Goal: Transaction & Acquisition: Purchase product/service

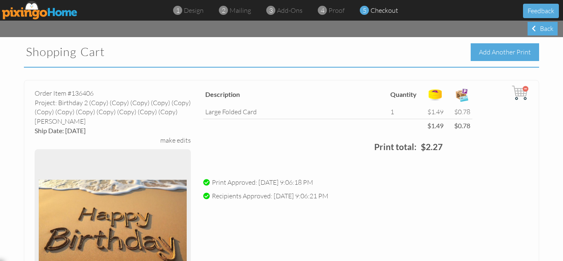
click at [492, 51] on div "Add Another Print" at bounding box center [505, 52] width 68 height 18
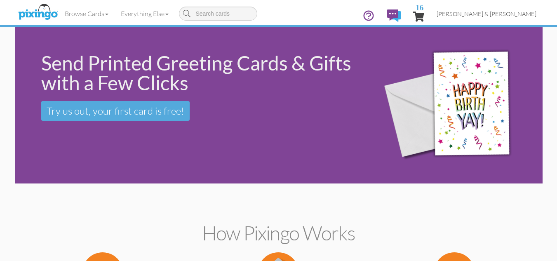
click at [505, 13] on span "[PERSON_NAME] & [PERSON_NAME]" at bounding box center [486, 13] width 100 height 7
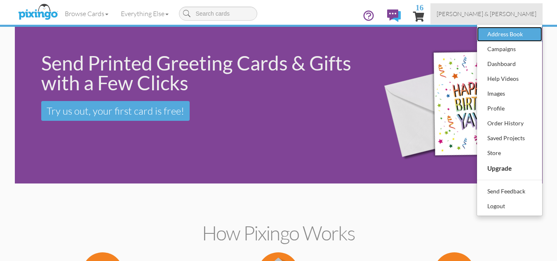
click at [491, 33] on div "Address Book" at bounding box center [509, 34] width 49 height 12
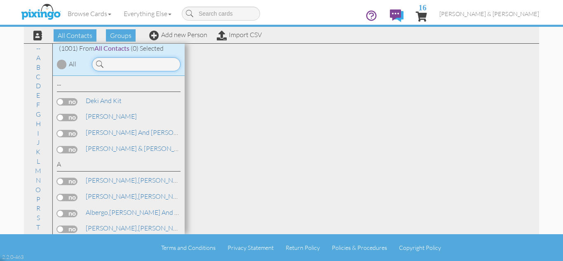
click at [133, 66] on input at bounding box center [136, 64] width 89 height 14
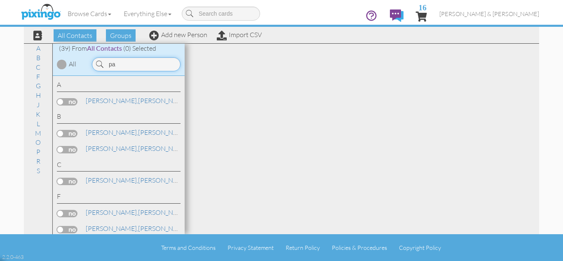
type input "p"
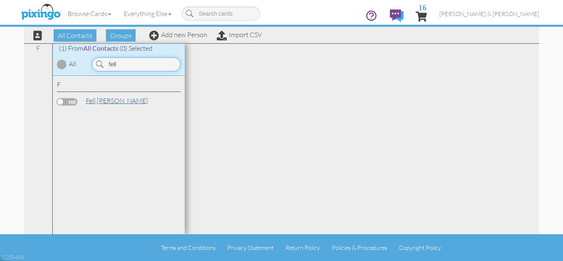
type input "fell"
click at [103, 102] on link "[PERSON_NAME]" at bounding box center [117, 101] width 64 height 10
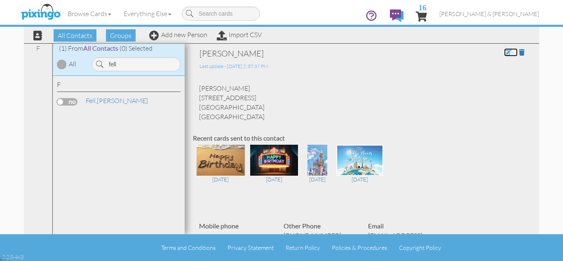
click at [504, 53] on span at bounding box center [507, 52] width 7 height 7
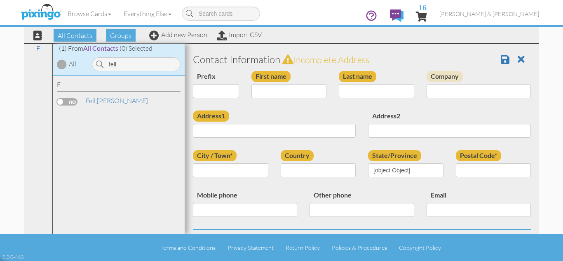
type input "[PERSON_NAME]"
type input "Fell"
type input "[STREET_ADDRESS]"
type input "[GEOGRAPHIC_DATA]"
type input "19090"
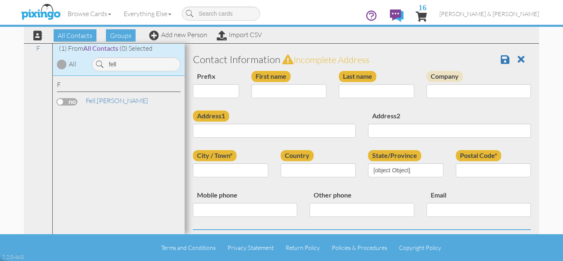
type input "[PHONE_NUMBER]"
type input "[EMAIL_ADDRESS][DOMAIN_NAME]"
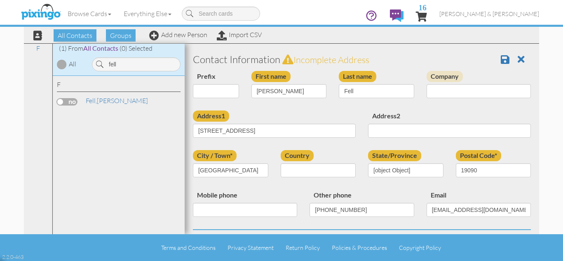
select select "object:11733"
select select "object:11978"
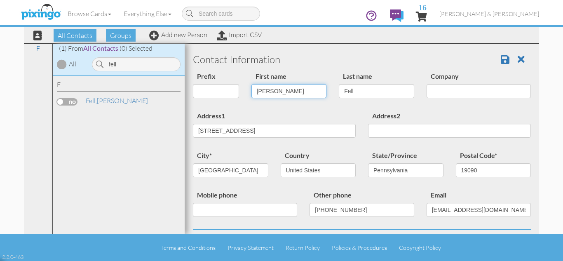
click at [264, 93] on input "[PERSON_NAME]" at bounding box center [288, 91] width 75 height 14
type input "[PERSON_NAME]"
click at [346, 89] on input "Fell" at bounding box center [376, 91] width 75 height 14
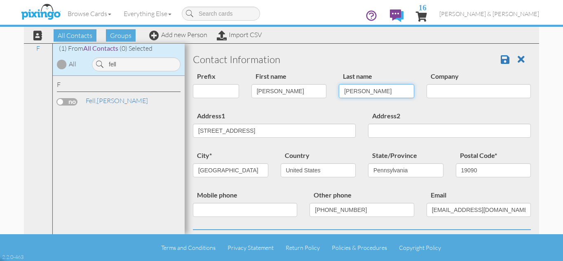
type input "[PERSON_NAME]"
click at [311, 114] on div "Address1 [STREET_ADDRESS]" at bounding box center [274, 126] width 175 height 33
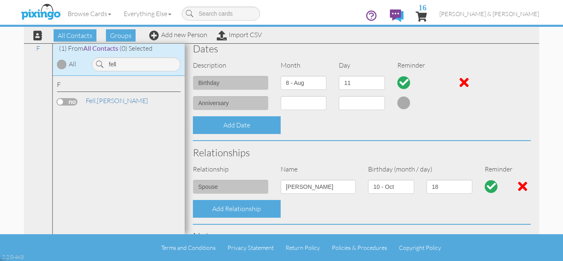
scroll to position [231, 0]
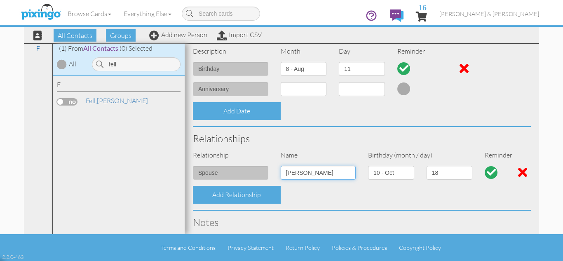
click at [307, 174] on input "[PERSON_NAME]" at bounding box center [318, 173] width 75 height 14
type input "[PERSON_NAME]"
click at [393, 172] on select "1 - [DATE] - [DATE] - [DATE] - [DATE] - [DATE] - [DATE] - [DATE] - [DATE] - [DA…" at bounding box center [391, 173] width 46 height 14
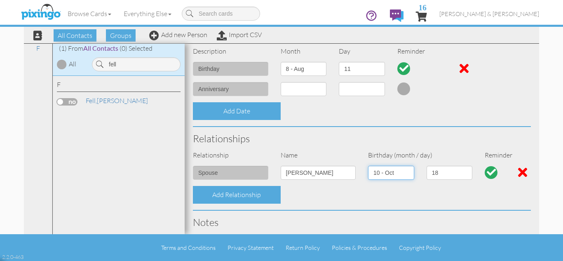
select select "object:11684"
click at [368, 166] on select "1 - [DATE] - [DATE] - [DATE] - [DATE] - [DATE] - [DATE] - [DATE] - [DATE] - [DA…" at bounding box center [391, 173] width 46 height 14
click at [436, 173] on select "1 2 3 4 5 6 7 8 9 10 11 12 13 14 15 16 17 18 19 20 21 22 23 24 25 26 27 28 29 3…" at bounding box center [450, 173] width 46 height 14
select select "number:11"
click at [427, 166] on select "1 2 3 4 5 6 7 8 9 10 11 12 13 14 15 16 17 18 19 20 21 22 23 24 25 26 27 28 29 3…" at bounding box center [450, 173] width 46 height 14
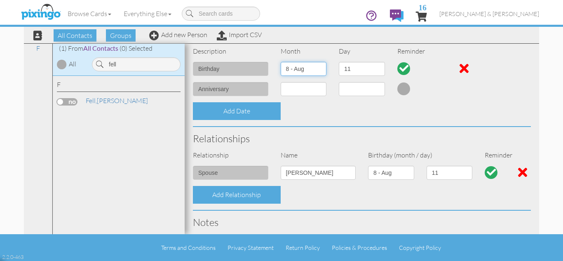
click at [318, 70] on select "1 - [DATE] - [DATE] - [DATE] - [DATE] - [DATE] - [DATE] - [DATE] - [DATE] - [DA…" at bounding box center [304, 69] width 46 height 14
select select "object:11686"
click at [281, 62] on select "1 - [DATE] - [DATE] - [DATE] - [DATE] - [DATE] - [DATE] - [DATE] - [DATE] - [DA…" at bounding box center [304, 69] width 46 height 14
click at [353, 69] on select "1 2 3 4 5 6 7 8 9 10 11 12 13 14 15 16 17 18 19 20 21 22 23 24 25 26 27 28 29 3…" at bounding box center [362, 69] width 46 height 14
select select "number:18"
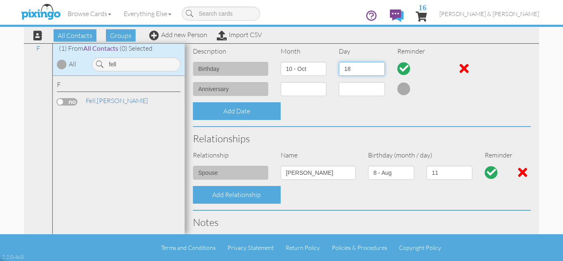
click at [339, 62] on select "1 2 3 4 5 6 7 8 9 10 11 12 13 14 15 16 17 18 19 20 21 22 23 24 25 26 27 28 29 3…" at bounding box center [362, 69] width 46 height 14
click at [348, 136] on h3 "Relationships" at bounding box center [362, 138] width 338 height 11
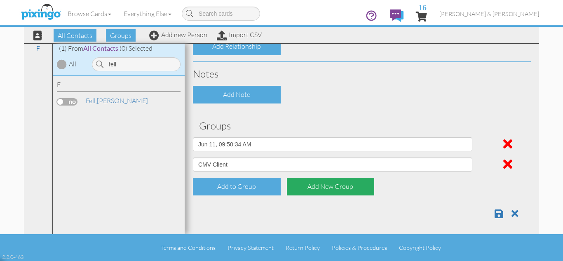
scroll to position [383, 0]
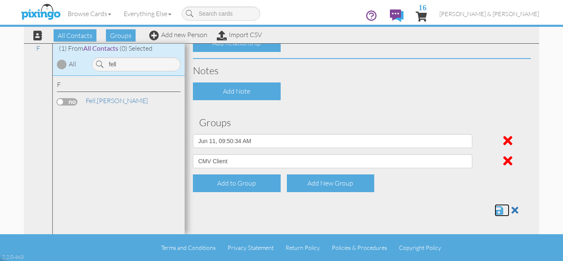
click at [495, 211] on span at bounding box center [499, 210] width 9 height 10
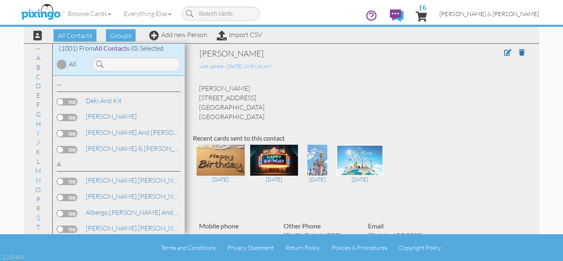
click at [506, 12] on span "[PERSON_NAME] & [PERSON_NAME]" at bounding box center [489, 13] width 100 height 7
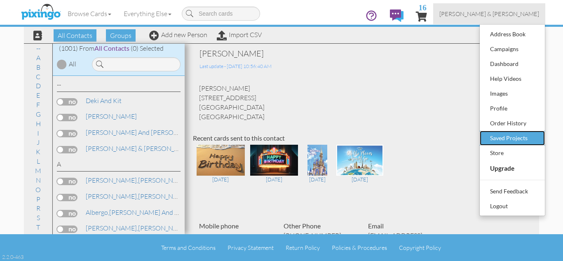
click at [507, 140] on div "Saved Projects" at bounding box center [512, 138] width 49 height 12
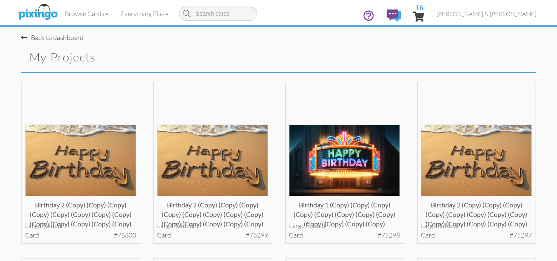
click at [409, 105] on div "birthday 1 (copy) (copy) (copy) (copy) (copy) (copy) (copy) (copy) (copy) (copy…" at bounding box center [345, 169] width 132 height 177
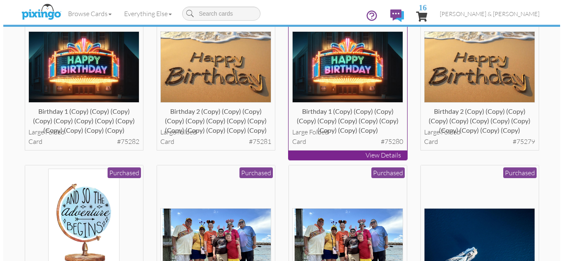
scroll to position [610, 0]
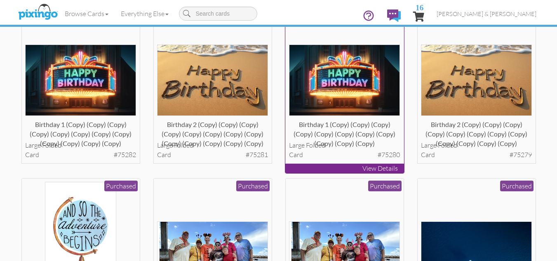
click at [344, 91] on img at bounding box center [344, 80] width 111 height 71
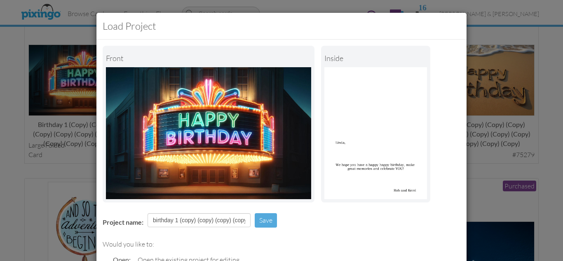
click at [316, 195] on div "Front inside" at bounding box center [282, 124] width 358 height 157
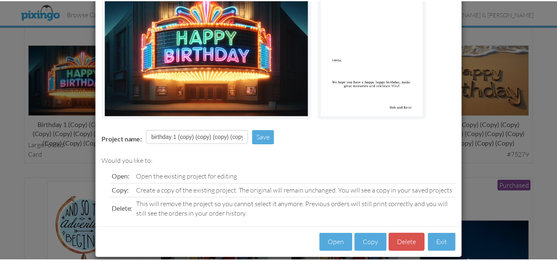
scroll to position [93, 0]
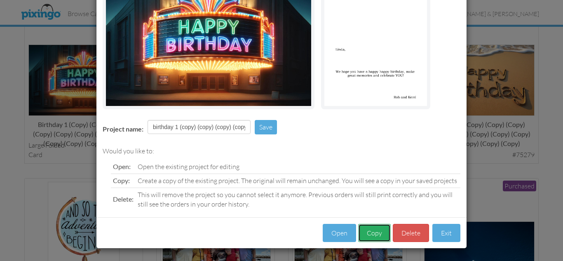
click at [370, 230] on button "Copy" at bounding box center [374, 233] width 33 height 19
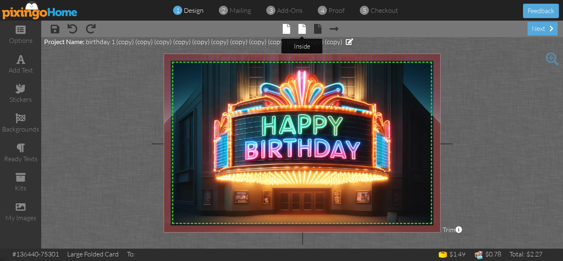
click at [299, 27] on span at bounding box center [301, 29] width 7 height 10
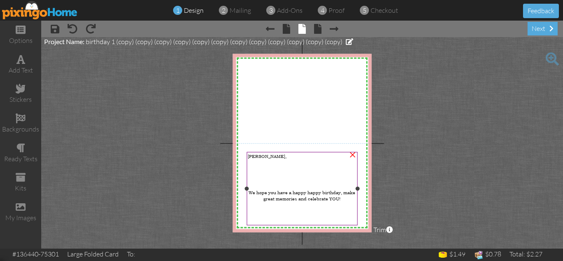
click at [253, 157] on span "Linda," at bounding box center [267, 156] width 39 height 6
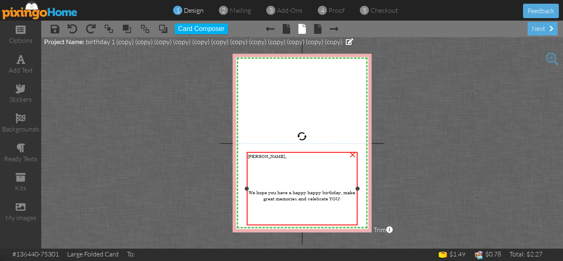
click at [253, 157] on span "Linda," at bounding box center [267, 156] width 39 height 6
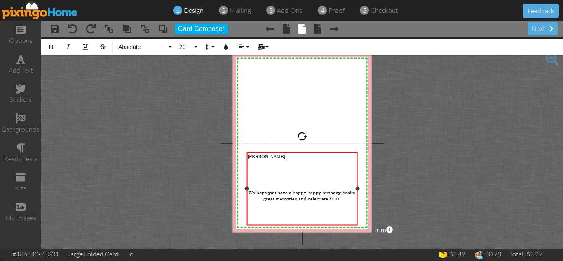
click at [253, 157] on span "Linda," at bounding box center [267, 156] width 39 height 6
click at [413, 171] on project-studio-wrapper "X X X X X X X X X X X X X X X X X X X X X X X X X X X X X X X X X X X X X X X X…" at bounding box center [302, 142] width 522 height 211
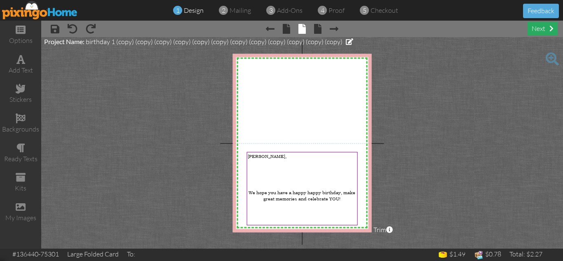
click at [534, 28] on div "next" at bounding box center [543, 29] width 30 height 14
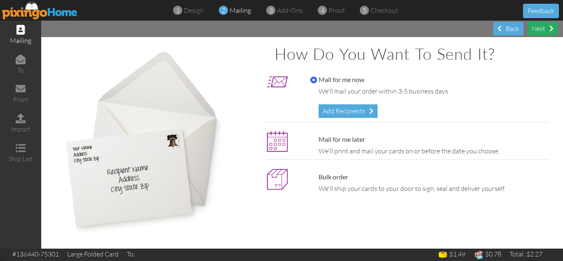
click at [534, 28] on div "Next" at bounding box center [543, 29] width 30 height 14
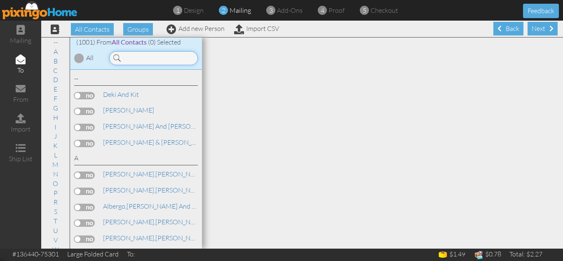
click at [164, 56] on input at bounding box center [153, 58] width 89 height 14
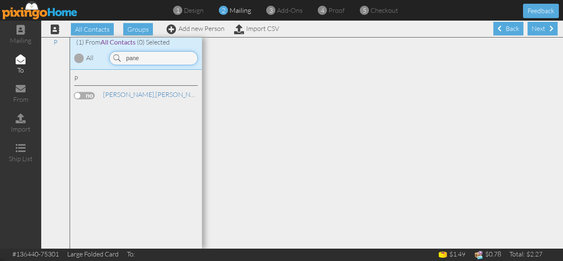
type input "pane"
click at [79, 96] on label at bounding box center [84, 95] width 21 height 7
click at [0, 0] on input "checkbox" at bounding box center [0, 0] width 0 height 0
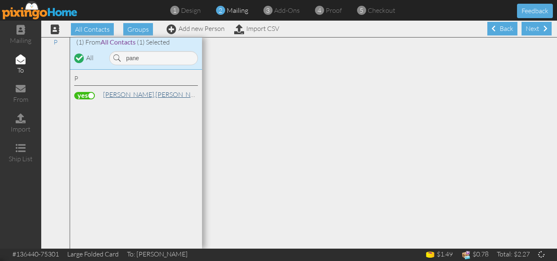
click at [125, 93] on span "Panebianco," at bounding box center [129, 94] width 52 height 8
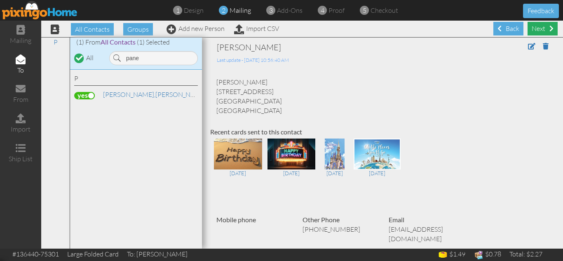
click at [536, 28] on div "Next" at bounding box center [543, 29] width 30 height 14
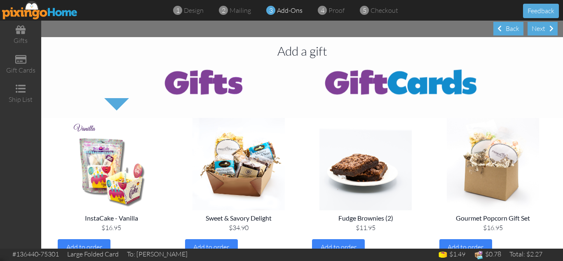
click at [536, 28] on div "Next" at bounding box center [543, 29] width 30 height 14
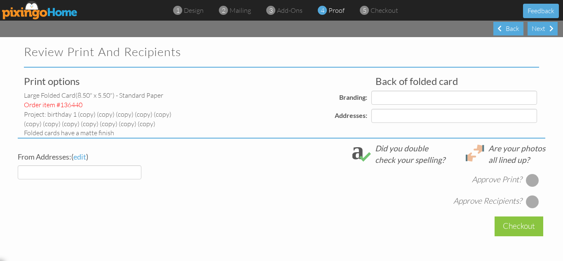
select select "object:6284"
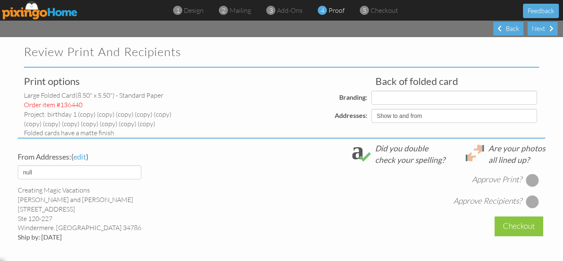
select select "object:6288"
select select "object:6292"
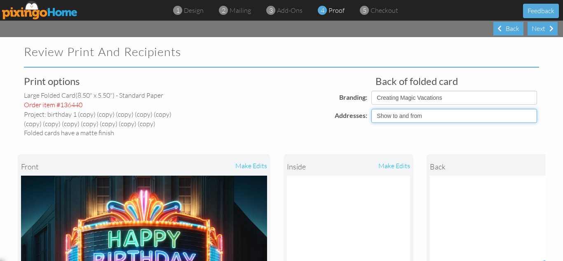
click at [401, 113] on select "Show to and from Show from only Hide to and from" at bounding box center [454, 116] width 166 height 14
select select "object:6285"
click at [371, 109] on select "Show to and from Show from only Hide to and from" at bounding box center [454, 116] width 166 height 14
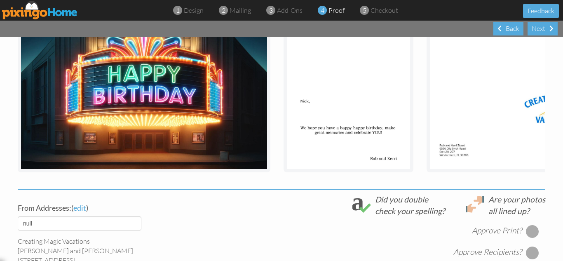
scroll to position [236, 0]
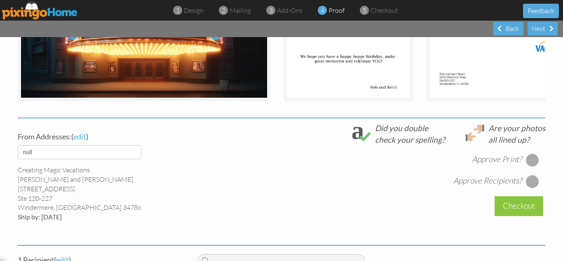
click at [528, 165] on div at bounding box center [532, 159] width 13 height 13
click at [528, 188] on div at bounding box center [532, 181] width 13 height 13
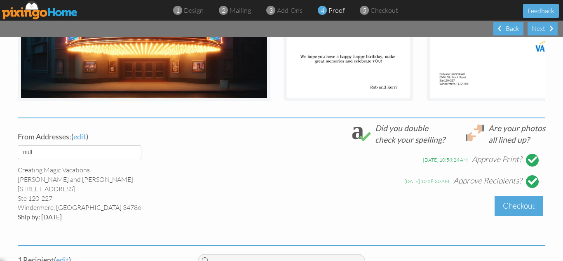
click at [507, 211] on div "Checkout" at bounding box center [519, 205] width 49 height 19
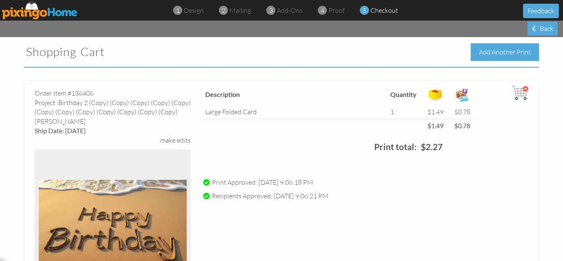
click at [482, 54] on div "Add Another Print" at bounding box center [505, 52] width 68 height 18
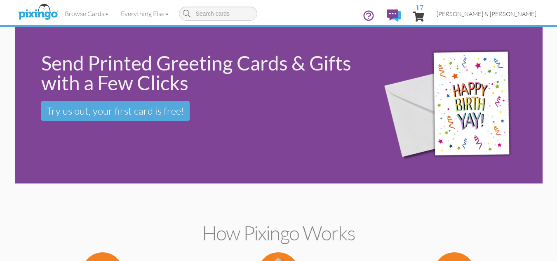
click at [504, 16] on span "[PERSON_NAME] & [PERSON_NAME]" at bounding box center [486, 13] width 100 height 7
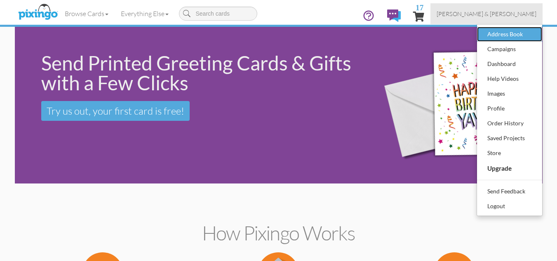
click at [499, 32] on div "Address Book" at bounding box center [509, 34] width 49 height 12
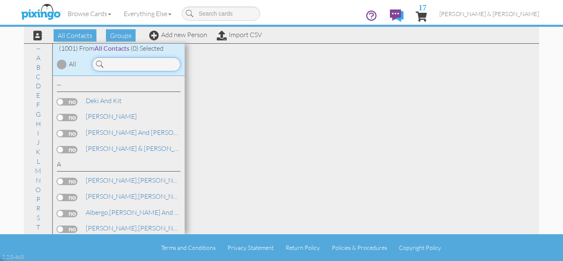
click at [115, 64] on input at bounding box center [136, 64] width 89 height 14
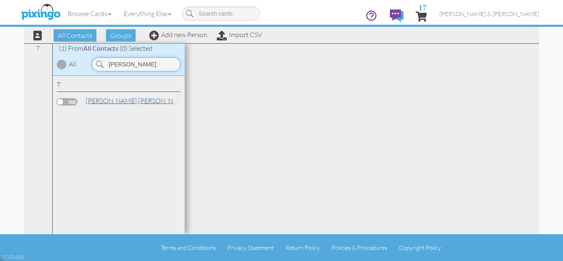
type input "tucker"
click at [95, 101] on span "[PERSON_NAME]," at bounding box center [112, 100] width 52 height 8
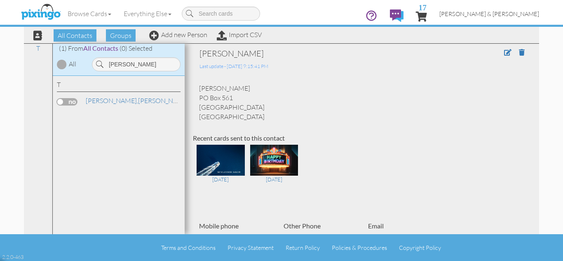
click at [504, 14] on span "[PERSON_NAME] & [PERSON_NAME]" at bounding box center [489, 13] width 100 height 7
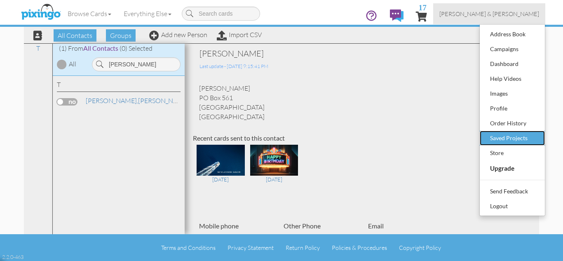
click at [509, 139] on div "Saved Projects" at bounding box center [512, 138] width 49 height 12
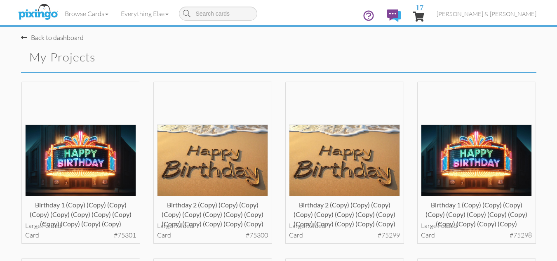
click at [411, 141] on div "birthday 1 (copy) (copy) (copy) (copy) (copy) (copy) (copy) (copy) (copy) (copy…" at bounding box center [477, 169] width 132 height 177
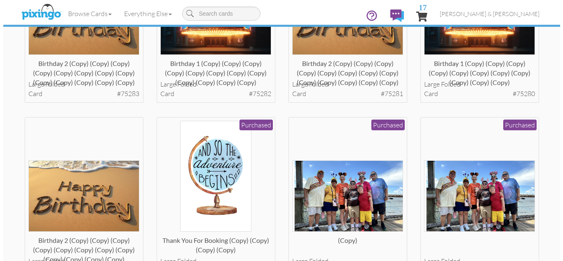
scroll to position [676, 0]
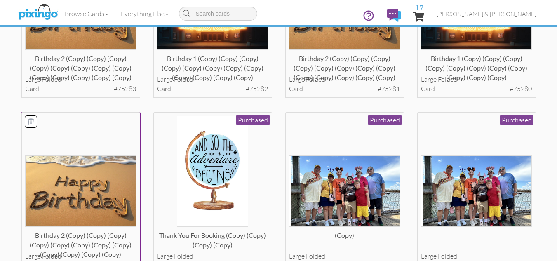
click at [63, 160] on img at bounding box center [80, 190] width 111 height 71
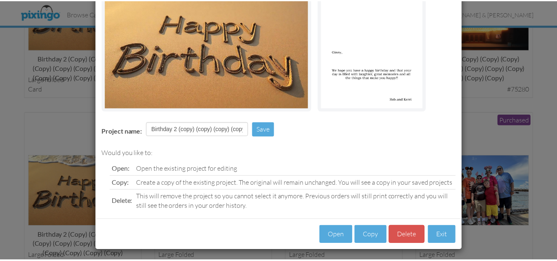
scroll to position [93, 0]
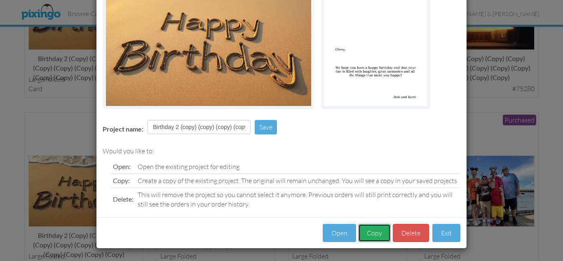
click at [371, 232] on button "Copy" at bounding box center [374, 233] width 33 height 19
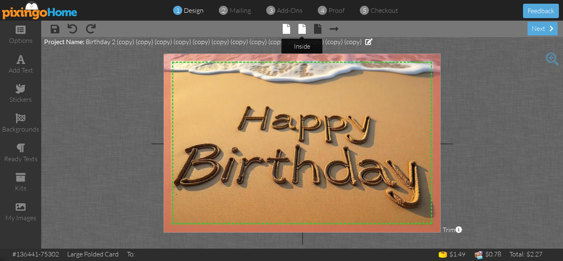
click at [300, 26] on span at bounding box center [301, 29] width 7 height 10
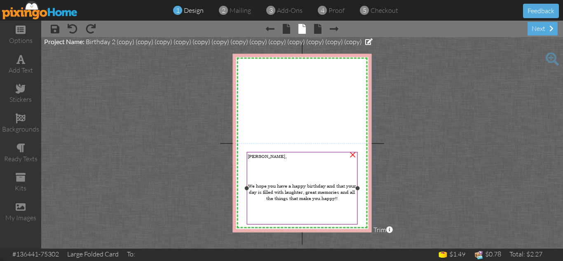
click at [254, 155] on span "Ginny," at bounding box center [267, 156] width 39 height 6
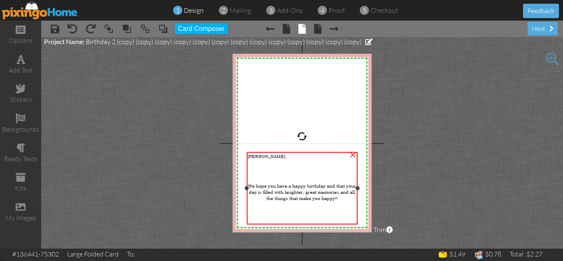
click at [254, 155] on span "Ginny," at bounding box center [267, 156] width 39 height 6
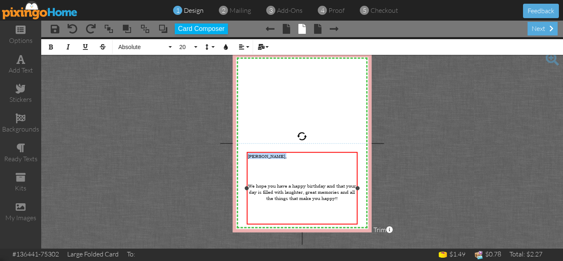
click at [254, 155] on span "Ginny," at bounding box center [267, 156] width 39 height 6
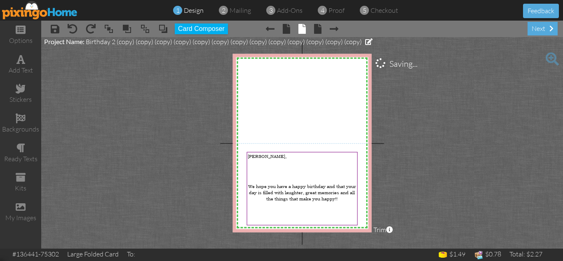
click at [443, 178] on project-studio-wrapper "X X X X X X X X X X X X X X X X X X X X X X X X X X X X X X X X X X X X X X X X…" at bounding box center [302, 142] width 522 height 211
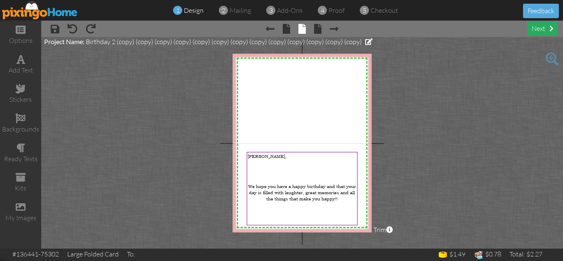
click at [536, 27] on div "next" at bounding box center [543, 29] width 30 height 14
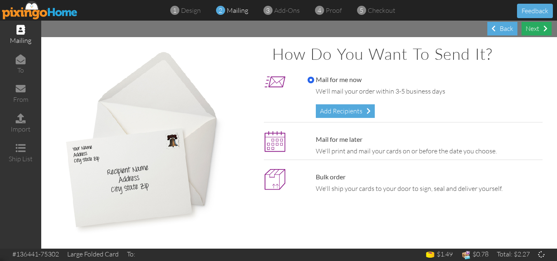
click at [535, 31] on div "Next" at bounding box center [536, 29] width 30 height 14
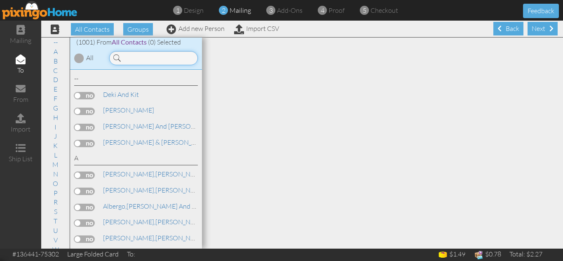
click at [144, 61] on input at bounding box center [153, 58] width 89 height 14
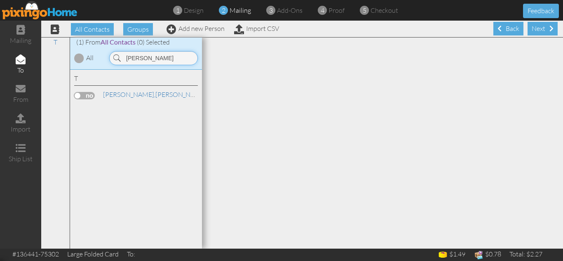
type input "tucker"
click at [78, 96] on label at bounding box center [84, 95] width 21 height 7
click at [0, 0] on input "checkbox" at bounding box center [0, 0] width 0 height 0
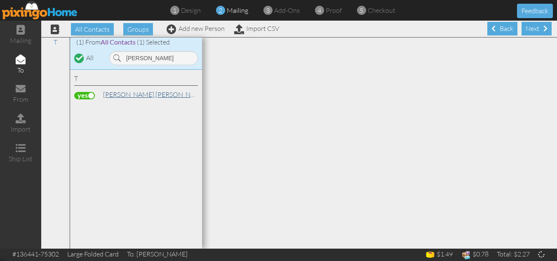
click at [123, 94] on span "[PERSON_NAME]," at bounding box center [129, 94] width 52 height 8
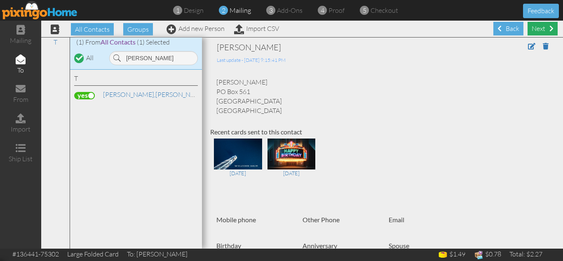
click at [532, 26] on div "Next" at bounding box center [543, 29] width 30 height 14
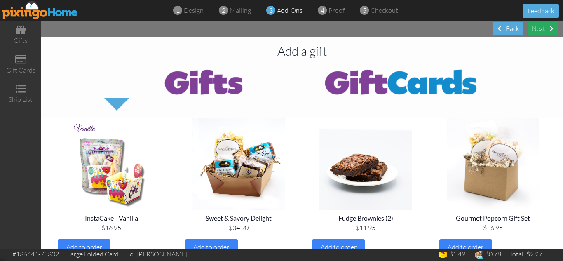
click at [533, 27] on div "Next" at bounding box center [543, 29] width 30 height 14
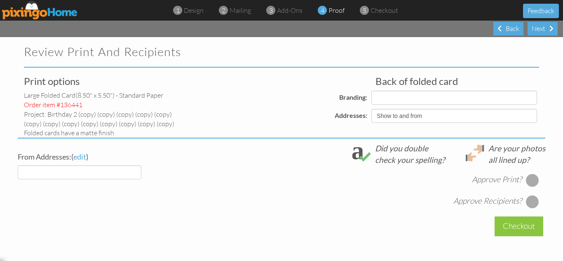
select select "object:12136"
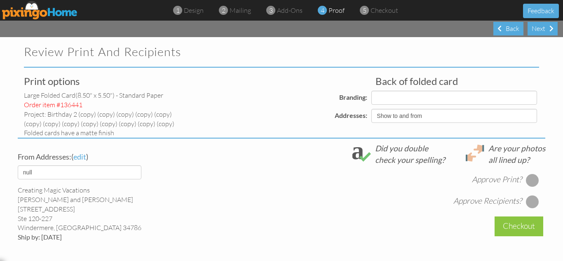
select select "object:12149"
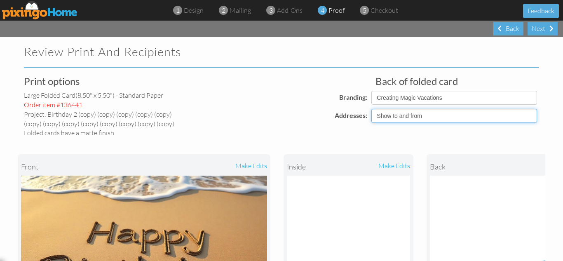
click at [462, 117] on select "Show to and from Show from only Hide to and from" at bounding box center [454, 116] width 166 height 14
select select "object:12133"
click at [371, 109] on select "Show to and from Show from only Hide to and from" at bounding box center [454, 116] width 166 height 14
click at [292, 143] on div "front make edits inside make edits back" at bounding box center [282, 246] width 528 height 216
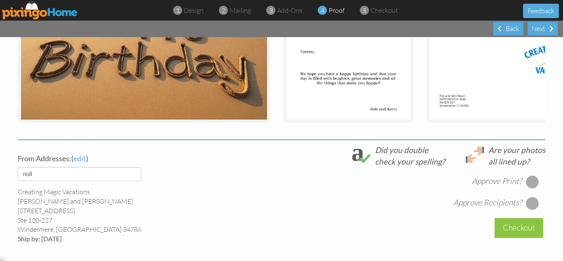
scroll to position [231, 0]
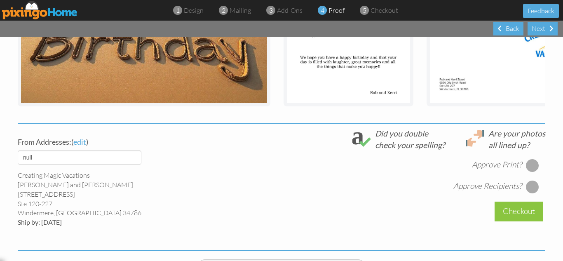
click at [527, 170] on div at bounding box center [532, 165] width 13 height 13
click at [529, 190] on div at bounding box center [532, 186] width 13 height 13
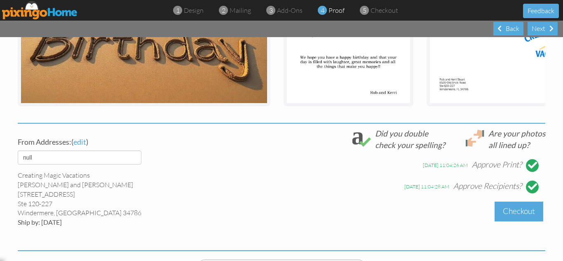
click at [508, 218] on div "Checkout" at bounding box center [519, 211] width 49 height 19
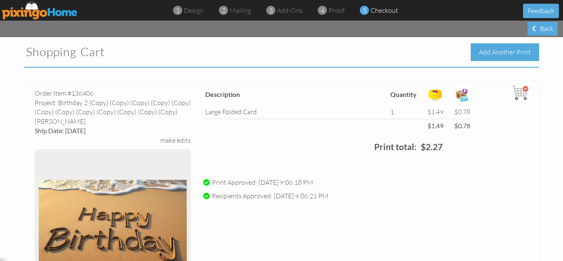
click at [496, 53] on div "Add Another Print" at bounding box center [505, 52] width 68 height 18
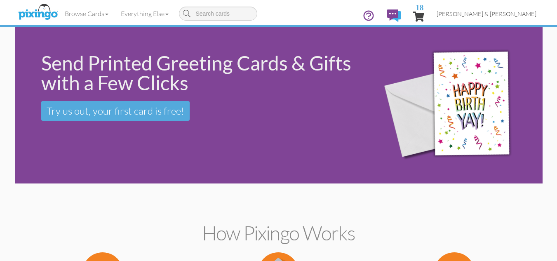
click at [500, 14] on span "[PERSON_NAME] & [PERSON_NAME]" at bounding box center [486, 13] width 100 height 7
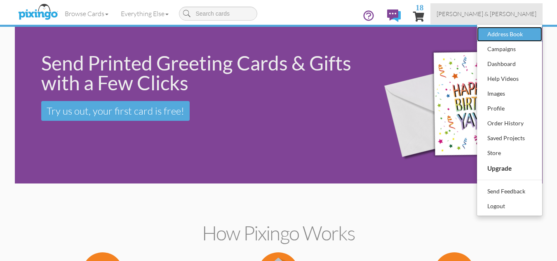
click at [491, 35] on div "Address Book" at bounding box center [509, 34] width 49 height 12
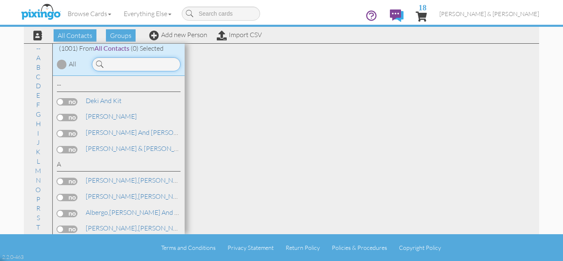
click at [134, 61] on input at bounding box center [136, 64] width 89 height 14
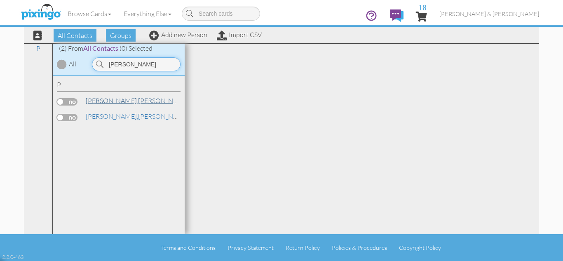
type input "phillips"
click at [101, 101] on span "[PERSON_NAME]," at bounding box center [112, 100] width 52 height 8
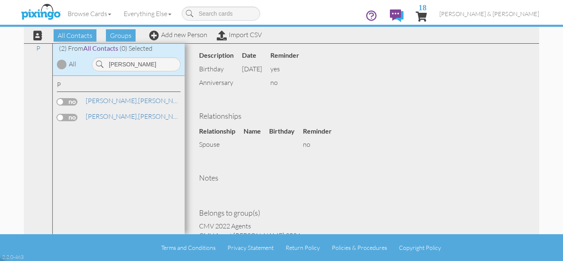
scroll to position [341, 0]
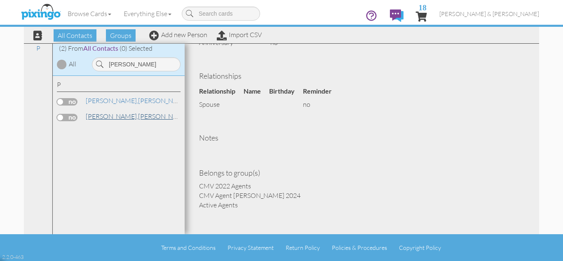
click at [105, 115] on span "[PERSON_NAME]," at bounding box center [112, 116] width 52 height 8
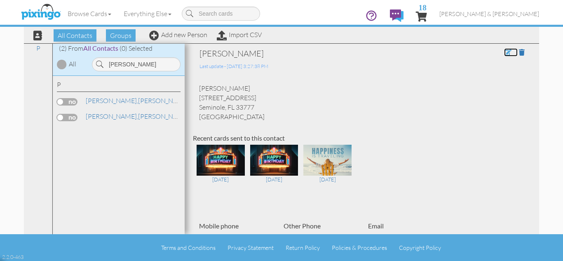
click at [504, 52] on span at bounding box center [507, 52] width 7 height 7
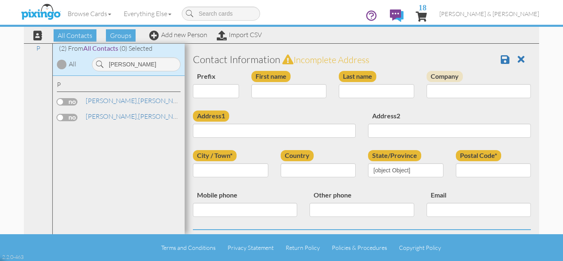
type input "[PERSON_NAME]"
type input "Phillips"
type input "6300 Burning Tree Drive"
type input "Seminole"
type input "33777"
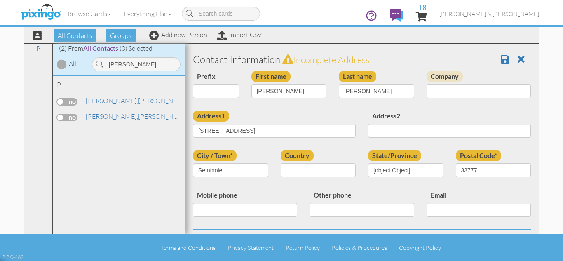
select select "object:15236"
select select "object:15481"
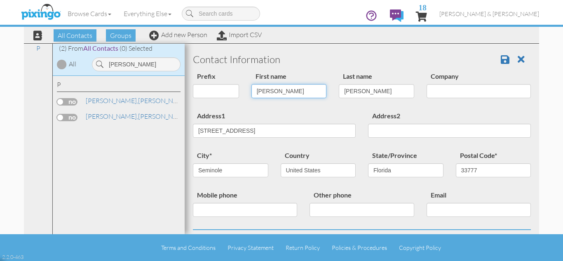
click at [263, 91] on input "[PERSON_NAME]" at bounding box center [288, 91] width 75 height 14
type input "Jimmy"
click at [267, 108] on div "Prefix Dr. Mr. Mrs. First name Jimmy Last name Phillips Company" at bounding box center [362, 91] width 350 height 40
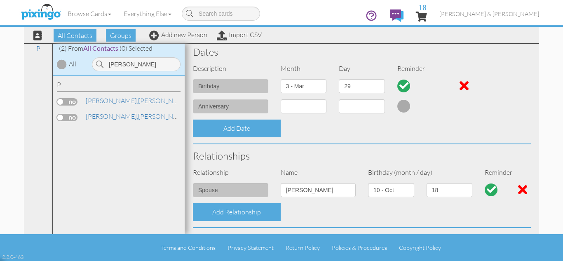
scroll to position [214, 0]
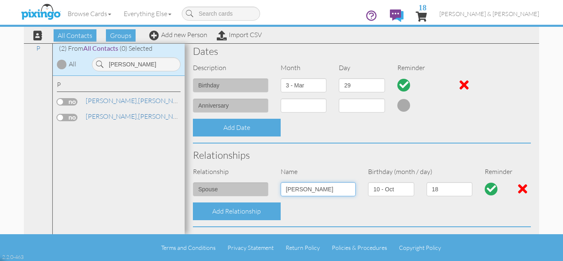
click at [290, 190] on input "Jimmy" at bounding box center [318, 189] width 75 height 14
type input "[PERSON_NAME]"
click at [382, 190] on select "1 - [DATE] - [DATE] - [DATE] - [DATE] - [DATE] - [DATE] - [DATE] - [DATE] - [DA…" at bounding box center [391, 189] width 46 height 14
select select "object:15222"
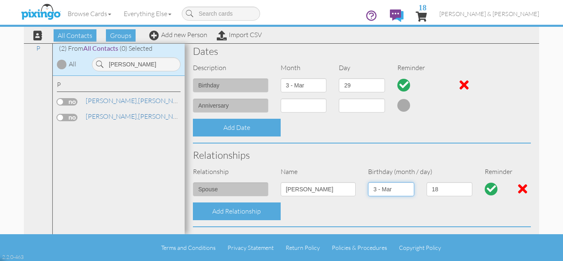
click at [368, 182] on select "1 - [DATE] - [DATE] - [DATE] - [DATE] - [DATE] - [DATE] - [DATE] - [DATE] - [DA…" at bounding box center [391, 189] width 46 height 14
click at [438, 188] on select "1 2 3 4 5 6 7 8 9 10 11 12 13 14 15 16 17 18 19 20 21 22 23 24 25 26 27 28 29 3…" at bounding box center [450, 189] width 46 height 14
select select "number:29"
click at [427, 182] on select "1 2 3 4 5 6 7 8 9 10 11 12 13 14 15 16 17 18 19 20 21 22 23 24 25 26 27 28 29 3…" at bounding box center [450, 189] width 46 height 14
click at [320, 84] on select "1 - [DATE] - [DATE] - [DATE] - [DATE] - [DATE] - [DATE] - [DATE] - [DATE] - [DA…" at bounding box center [304, 85] width 46 height 14
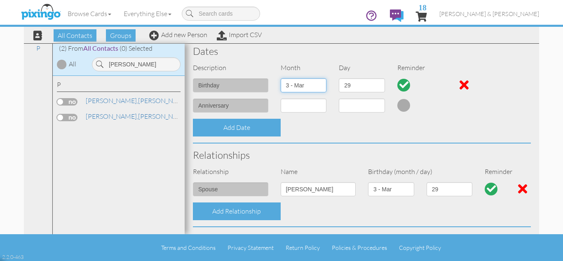
select select "object:15229"
click at [281, 78] on select "1 - [DATE] - [DATE] - [DATE] - [DATE] - [DATE] - [DATE] - [DATE] - [DATE] - [DA…" at bounding box center [304, 85] width 46 height 14
click at [353, 83] on select "1 2 3 4 5 6 7 8 9 10 11 12 13 14 15 16 17 18 19 20 21 22 23 24 25 26 27 28 29 3…" at bounding box center [362, 85] width 46 height 14
select select "number:18"
click at [339, 78] on select "1 2 3 4 5 6 7 8 9 10 11 12 13 14 15 16 17 18 19 20 21 22 23 24 25 26 27 28 29 3…" at bounding box center [362, 85] width 46 height 14
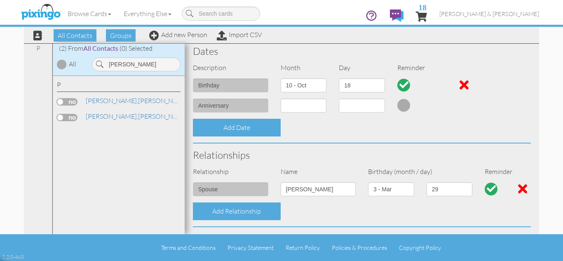
click at [355, 150] on h3 "Relationships" at bounding box center [362, 155] width 338 height 11
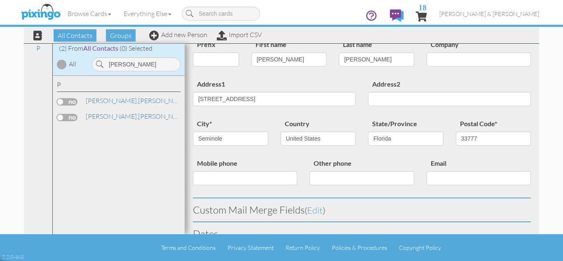
scroll to position [0, 0]
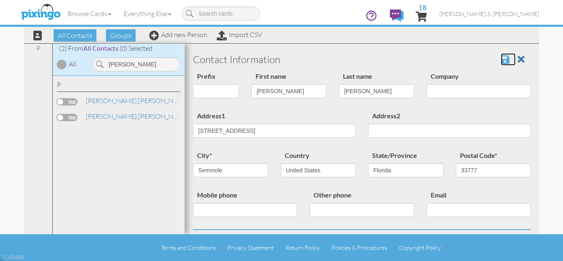
click at [501, 61] on span at bounding box center [505, 59] width 9 height 10
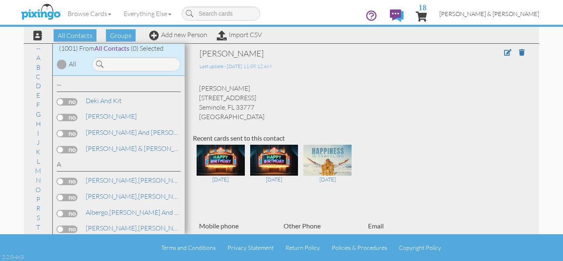
click at [501, 14] on span "[PERSON_NAME] & [PERSON_NAME]" at bounding box center [489, 13] width 100 height 7
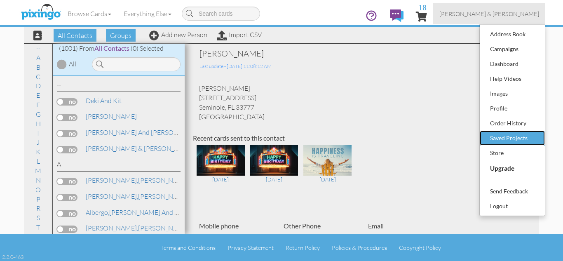
click at [495, 136] on div "Saved Projects" at bounding box center [512, 138] width 49 height 12
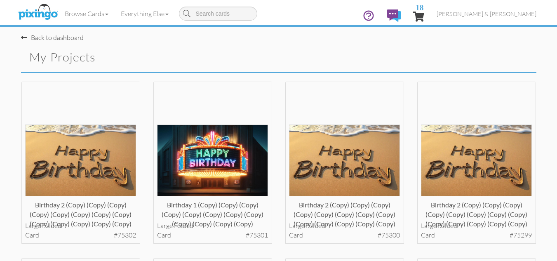
click at [279, 159] on div "Birthday 2 (copy) (copy) (copy) (copy) (copy) (copy) (copy) (copy) (copy) (copy…" at bounding box center [345, 169] width 132 height 177
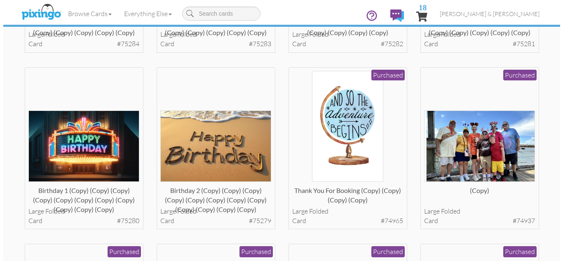
scroll to position [725, 0]
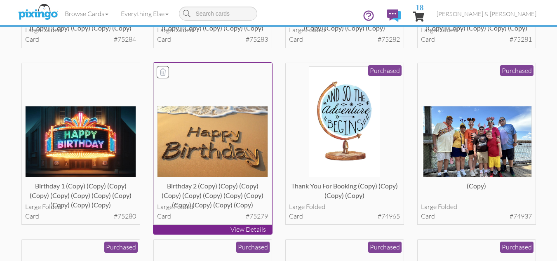
click at [227, 152] on img at bounding box center [212, 141] width 111 height 71
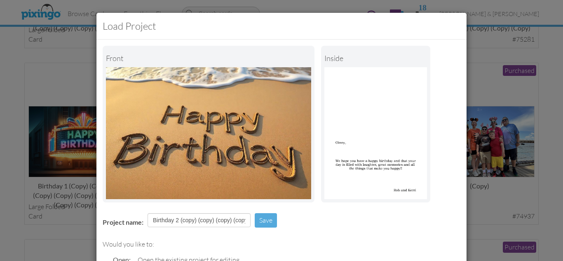
click at [304, 212] on div "Project name: Birthday 2 (copy) (copy) (copy) (copy) (copy) (copy) (copy) (copy…" at bounding box center [281, 221] width 370 height 28
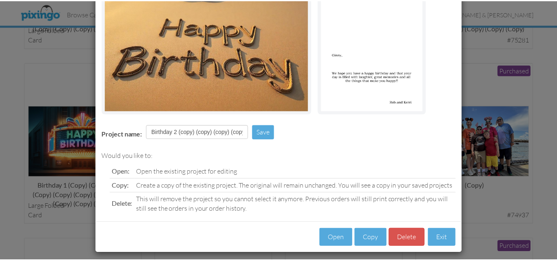
scroll to position [93, 0]
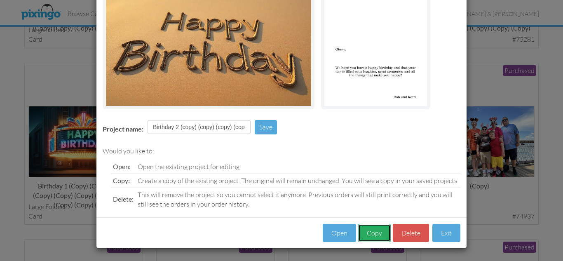
click at [366, 230] on button "Copy" at bounding box center [374, 233] width 33 height 19
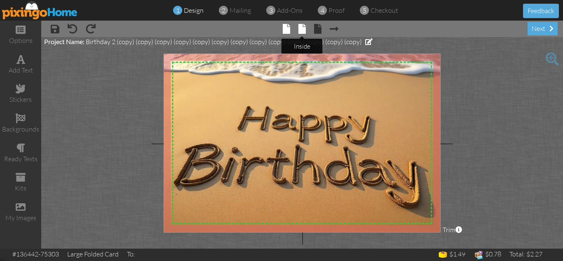
click at [302, 30] on span at bounding box center [301, 29] width 7 height 10
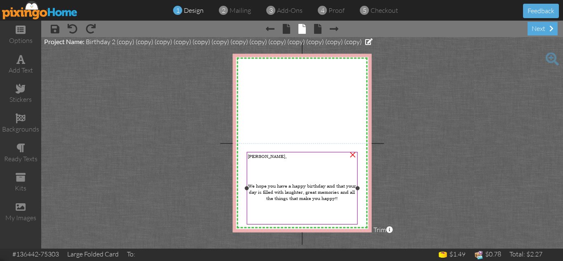
click at [253, 156] on span "Ginny," at bounding box center [267, 156] width 39 height 6
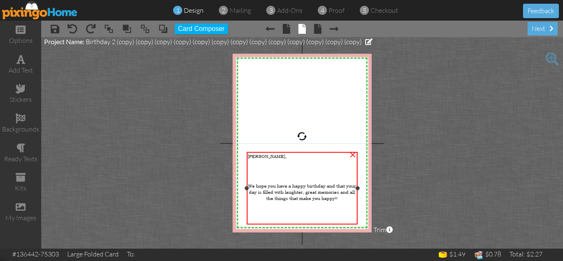
click at [253, 156] on span "Ginny," at bounding box center [267, 156] width 39 height 6
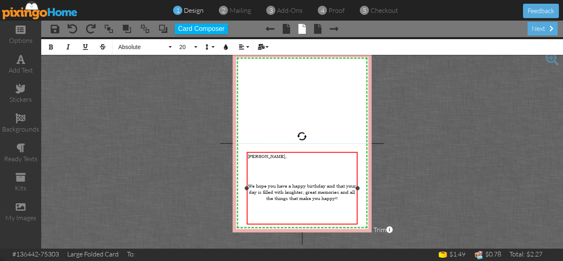
click at [253, 156] on span "Ginny," at bounding box center [267, 156] width 39 height 6
click at [425, 180] on project-studio-wrapper "X X X X X X X X X X X X X X X X X X X X X X X X X X X X X X X X X X X X X X X X…" at bounding box center [302, 142] width 522 height 211
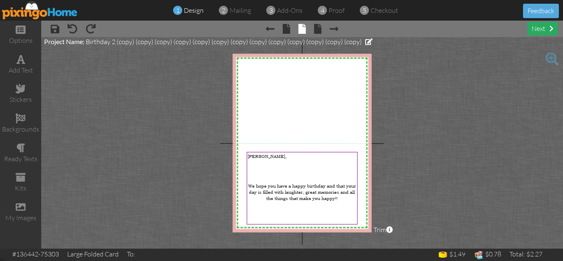
click at [537, 26] on div "next" at bounding box center [543, 29] width 30 height 14
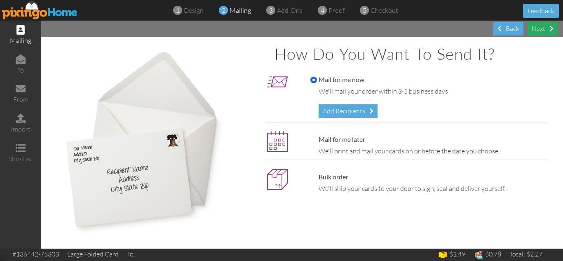
click at [532, 30] on div "Next" at bounding box center [543, 29] width 30 height 14
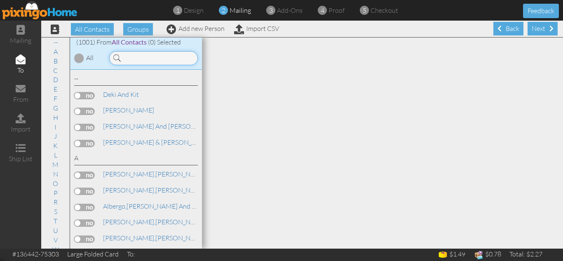
click at [155, 57] on input at bounding box center [153, 58] width 89 height 14
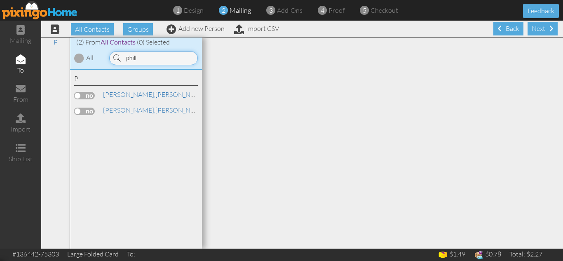
type input "phill"
click at [77, 95] on label at bounding box center [84, 95] width 21 height 7
click at [0, 0] on input "checkbox" at bounding box center [0, 0] width 0 height 0
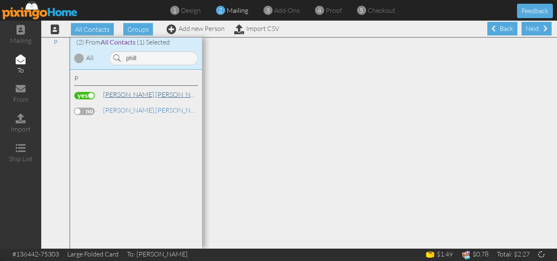
click at [127, 94] on link "Phillips, Jimmy" at bounding box center [154, 94] width 105 height 10
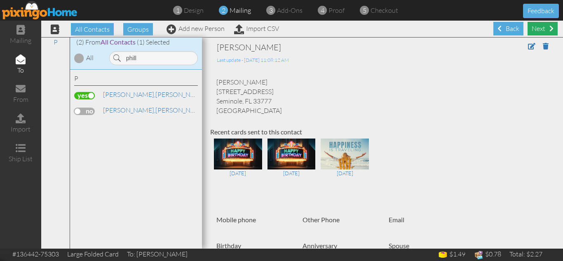
click at [537, 28] on div "Next" at bounding box center [543, 29] width 30 height 14
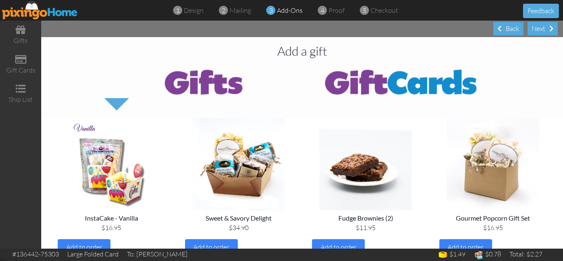
click at [537, 28] on div "Next" at bounding box center [543, 29] width 30 height 14
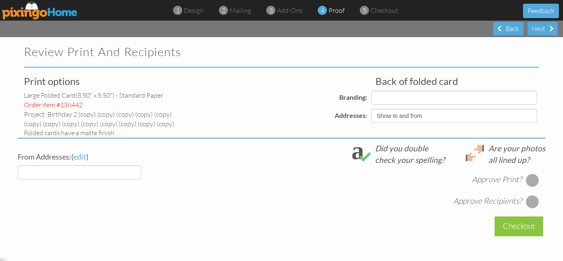
select select "object:6317"
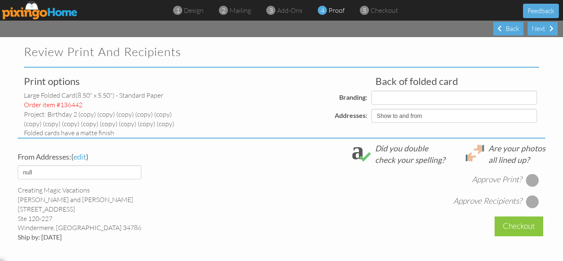
select select "object:6330"
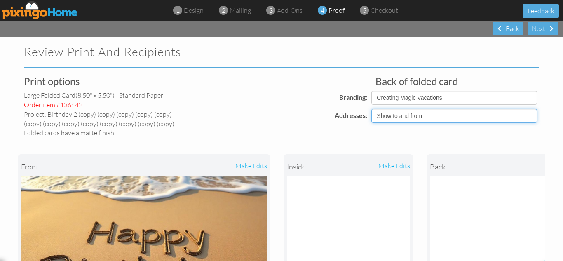
click at [392, 114] on select "Show to and from Show from only Hide to and from" at bounding box center [454, 116] width 166 height 14
select select "object:6314"
click at [371, 109] on select "Show to and from Show from only Hide to and from" at bounding box center [454, 116] width 166 height 14
click at [388, 138] on div "front make edits inside make edits back" at bounding box center [282, 246] width 528 height 216
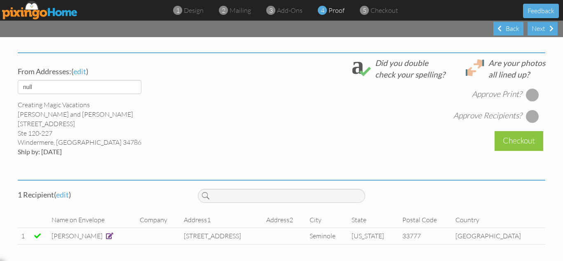
scroll to position [307, 0]
click at [530, 95] on div at bounding box center [532, 94] width 13 height 13
click at [529, 113] on div at bounding box center [532, 116] width 13 height 13
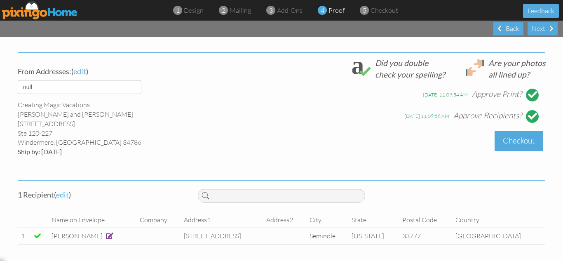
click at [517, 146] on div "Checkout" at bounding box center [519, 140] width 49 height 19
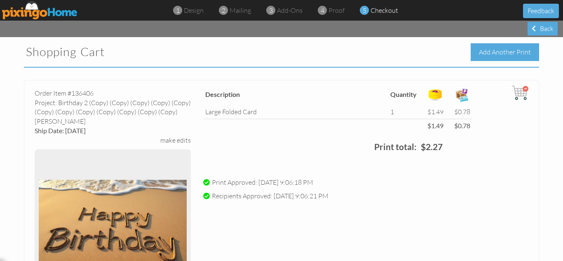
click at [488, 51] on div "Add Another Print" at bounding box center [505, 52] width 68 height 18
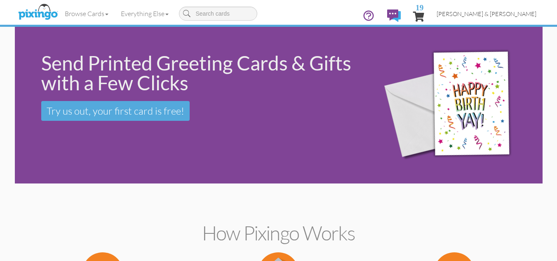
click at [500, 14] on span "[PERSON_NAME] & [PERSON_NAME]" at bounding box center [486, 13] width 100 height 7
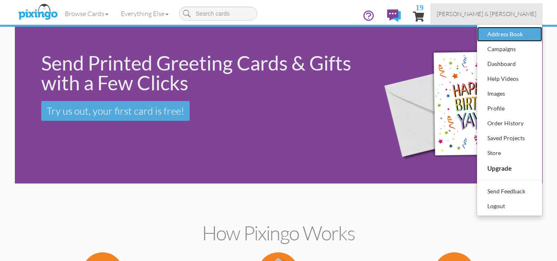
click at [500, 34] on div "Address Book" at bounding box center [509, 34] width 49 height 12
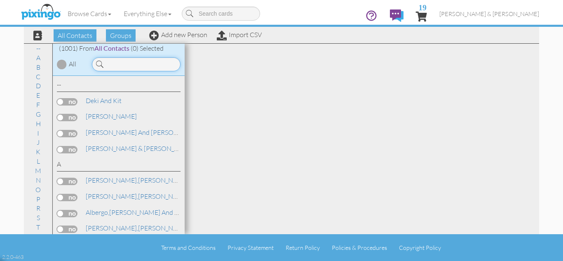
click at [157, 68] on input at bounding box center [136, 64] width 89 height 14
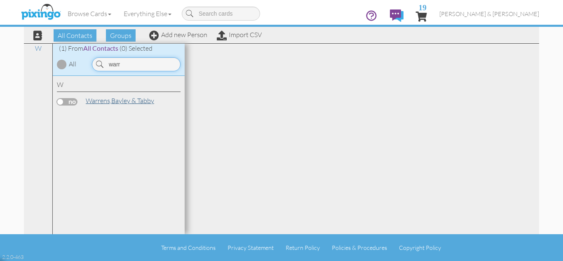
type input "warr"
click at [109, 98] on span "Warrens," at bounding box center [99, 100] width 26 height 8
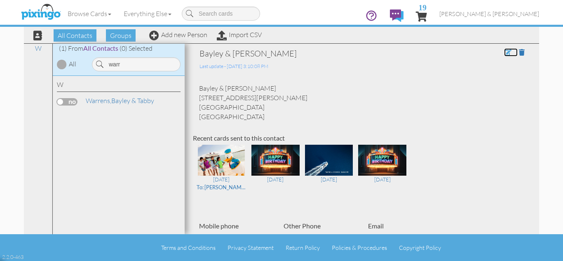
click at [504, 52] on span at bounding box center [507, 52] width 7 height 7
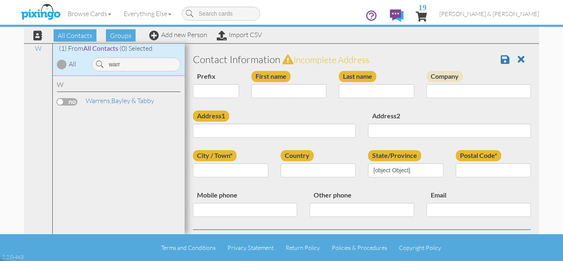
type input "Bayley & Tabby"
type input "Warrens"
type input "291 Van Fossan West Rd"
type input "Beaver"
type input "45613"
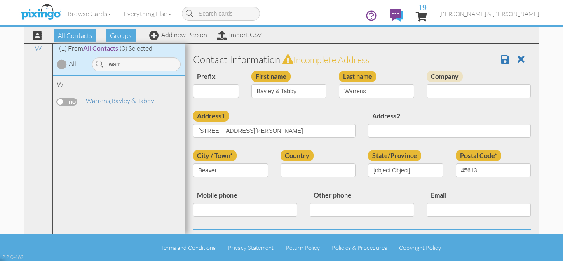
select select "object:9410"
select select "object:9655"
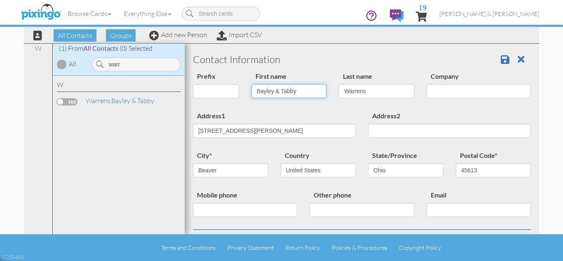
click at [299, 89] on input "Bayley & Tabby" at bounding box center [288, 91] width 75 height 14
type input "Bayley"
click at [256, 110] on div "Prefix Dr. Mr. Mrs. First name Bayley Last name Warrens Company" at bounding box center [362, 91] width 350 height 40
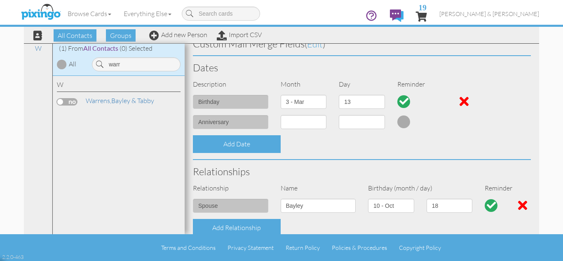
scroll to position [214, 0]
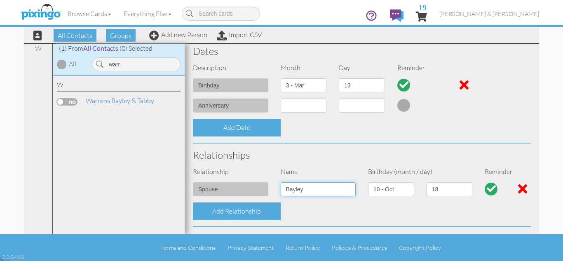
click at [288, 188] on input "Bayley" at bounding box center [318, 189] width 75 height 14
type input "tabby"
click at [381, 189] on select "1 - [DATE] - [DATE] - [DATE] - [DATE] - [DATE] - [DATE] - [DATE] - [DATE] - [DA…" at bounding box center [391, 189] width 46 height 14
select select "object:9396"
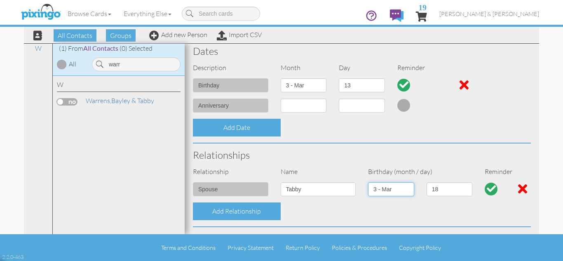
click at [368, 182] on select "1 - [DATE] - [DATE] - [DATE] - [DATE] - [DATE] - [DATE] - [DATE] - [DATE] - [DA…" at bounding box center [391, 189] width 46 height 14
click at [445, 188] on select "1 2 3 4 5 6 7 8 9 10 11 12 13 14 15 16 17 18 19 20 21 22 23 24 25 26 27 28 29 3…" at bounding box center [450, 189] width 46 height 14
select select "number:13"
click at [427, 182] on select "1 2 3 4 5 6 7 8 9 10 11 12 13 14 15 16 17 18 19 20 21 22 23 24 25 26 27 28 29 3…" at bounding box center [450, 189] width 46 height 14
click at [289, 82] on select "1 - [DATE] - [DATE] - [DATE] - [DATE] - [DATE] - [DATE] - [DATE] - [DATE] - [DA…" at bounding box center [304, 85] width 46 height 14
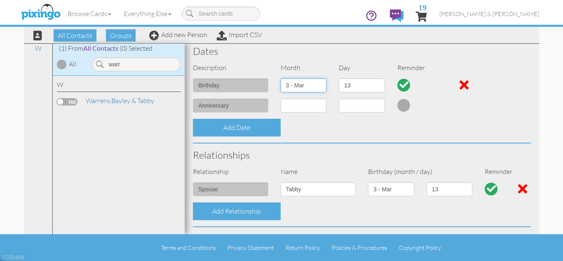
select select "object:9403"
click at [281, 78] on select "1 - [DATE] - [DATE] - [DATE] - [DATE] - [DATE] - [DATE] - [DATE] - [DATE] - [DA…" at bounding box center [304, 85] width 46 height 14
click at [352, 86] on select "1 2 3 4 5 6 7 8 9 10 11 12 13 14 15 16 17 18 19 20 21 22 23 24 25 26 27 28 29 3…" at bounding box center [362, 85] width 46 height 14
select select "number:18"
click at [339, 78] on select "1 2 3 4 5 6 7 8 9 10 11 12 13 14 15 16 17 18 19 20 21 22 23 24 25 26 27 28 29 3…" at bounding box center [362, 85] width 46 height 14
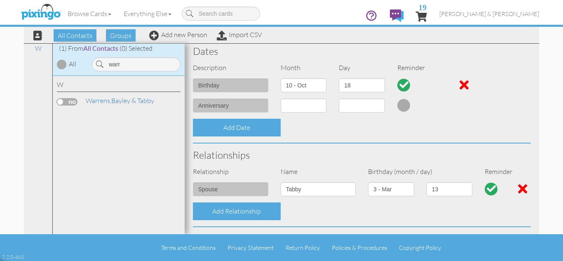
click at [426, 129] on div "Add Date" at bounding box center [362, 128] width 350 height 18
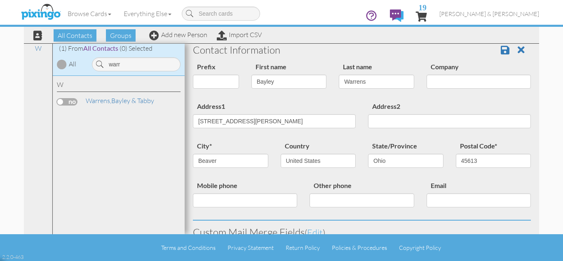
scroll to position [0, 0]
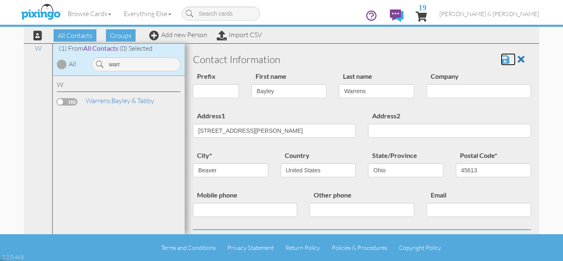
click at [501, 60] on span at bounding box center [505, 59] width 9 height 10
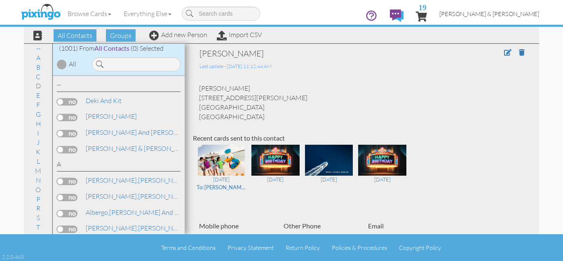
click at [509, 14] on span "[PERSON_NAME] & [PERSON_NAME]" at bounding box center [489, 13] width 100 height 7
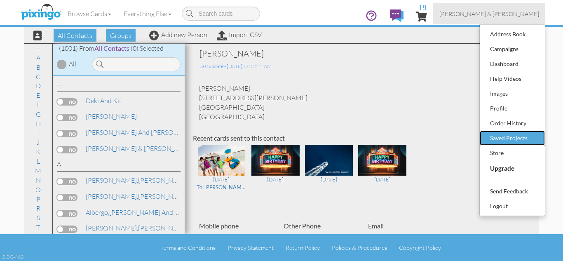
click at [511, 141] on div "Saved Projects" at bounding box center [512, 138] width 49 height 12
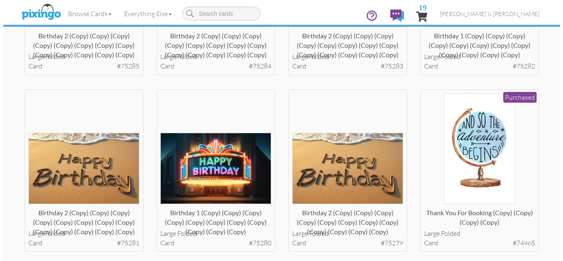
scroll to position [702, 0]
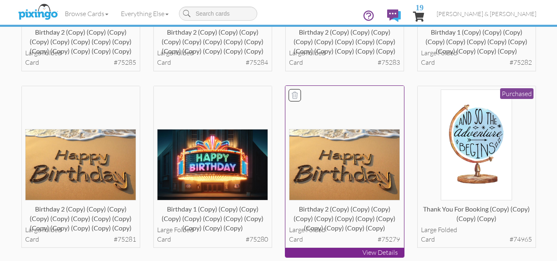
click at [347, 143] on img at bounding box center [344, 164] width 111 height 71
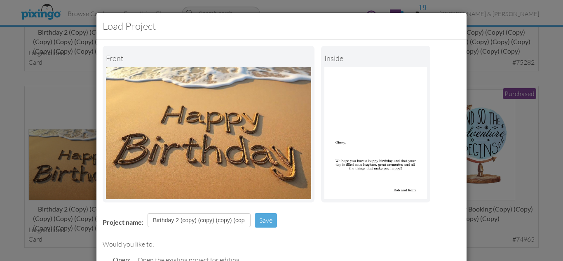
click at [303, 223] on div "Project name: Birthday 2 (copy) (copy) (copy) (copy) (copy) (copy) (copy) (copy…" at bounding box center [281, 221] width 370 height 28
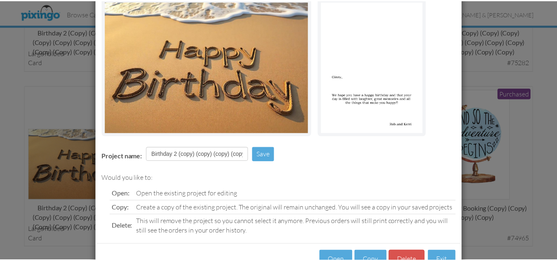
scroll to position [93, 0]
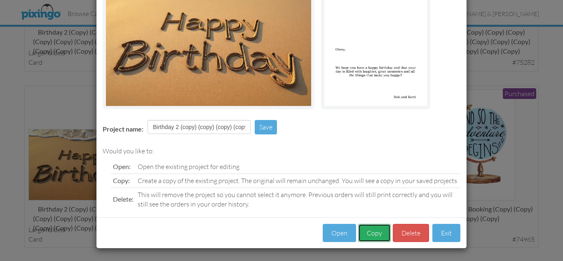
click at [366, 232] on button "Copy" at bounding box center [374, 233] width 33 height 19
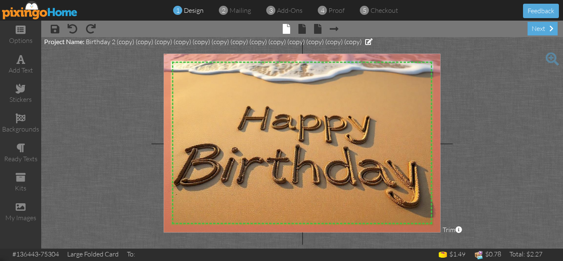
click at [479, 178] on project-studio-wrapper "X X X X X X X X X X X X X X X X X X X X X X X X X X X X X X X X X X X X X X X X…" at bounding box center [302, 142] width 522 height 211
click at [301, 28] on span at bounding box center [301, 29] width 7 height 10
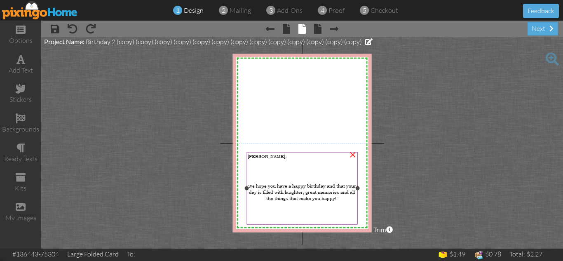
click at [253, 156] on span "Ginny," at bounding box center [267, 156] width 39 height 6
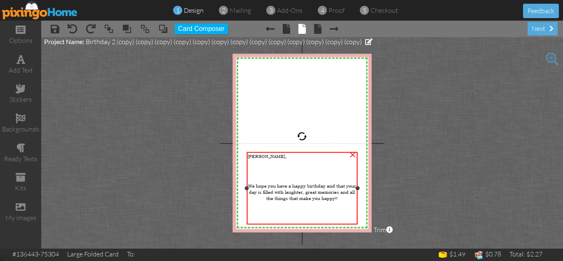
click at [253, 156] on span "Ginny," at bounding box center [267, 156] width 39 height 6
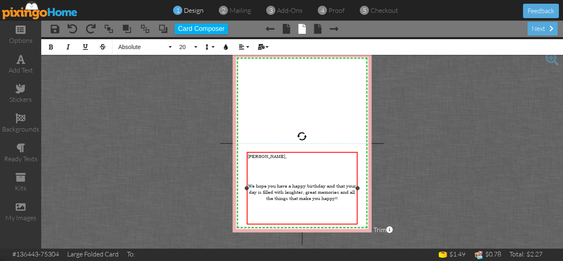
click at [253, 156] on span "Ginny," at bounding box center [267, 156] width 39 height 6
click at [401, 191] on project-studio-wrapper "X X X X X X X X X X X X X X X X X X X X X X X X X X X X X X X X X X X X X X X X…" at bounding box center [302, 142] width 522 height 211
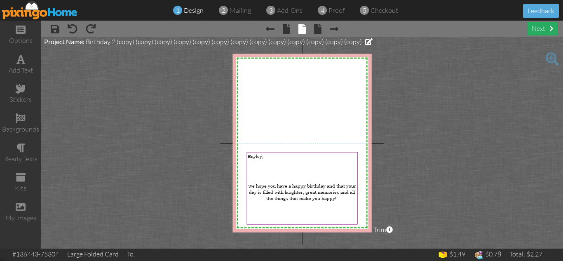
click at [537, 28] on div "next" at bounding box center [543, 29] width 30 height 14
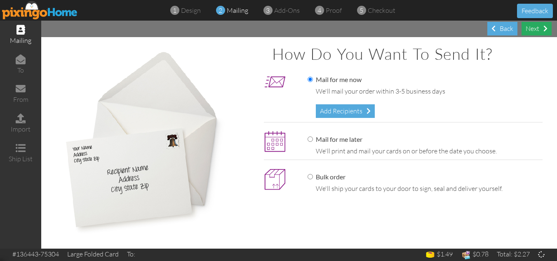
click at [535, 29] on div "Next" at bounding box center [536, 29] width 30 height 14
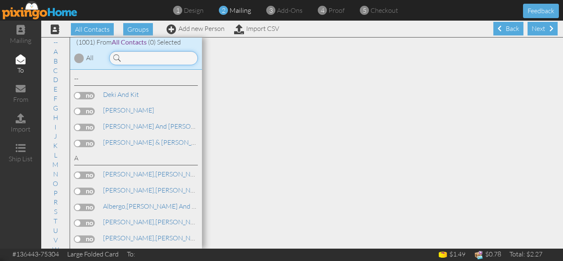
click at [142, 59] on input at bounding box center [153, 58] width 89 height 14
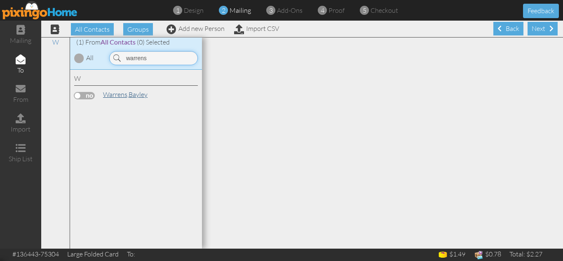
type input "warrens"
click at [126, 94] on span "Warrens," at bounding box center [116, 94] width 26 height 8
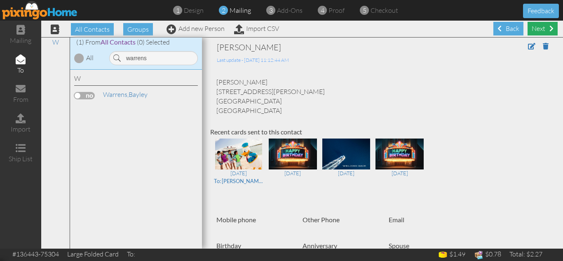
click at [536, 31] on div "Next" at bounding box center [543, 29] width 30 height 14
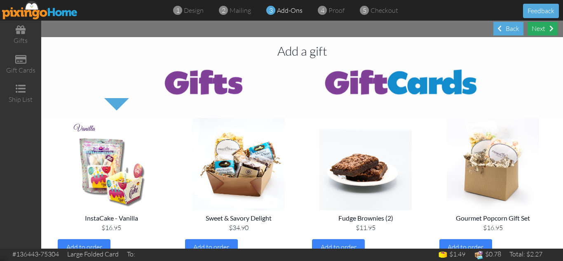
click at [538, 28] on div "Next" at bounding box center [543, 29] width 30 height 14
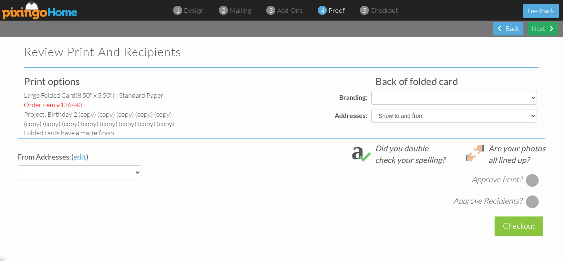
select select "object:6320"
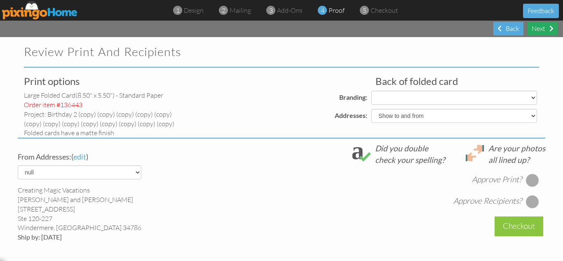
select select "object:6324"
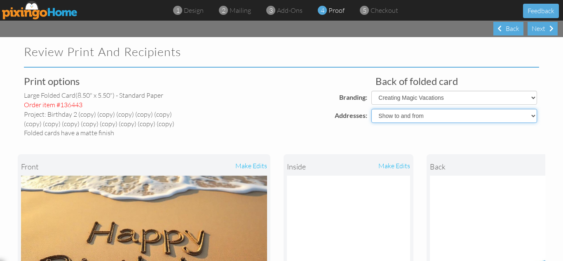
click at [456, 119] on select "Show to and from Show from only Hide to and from" at bounding box center [454, 116] width 166 height 14
select select "object:6317"
click at [371, 109] on select "Show to and from Show from only Hide to and from" at bounding box center [454, 116] width 166 height 14
click at [263, 111] on div "Addresses:" at bounding box center [285, 116] width 170 height 14
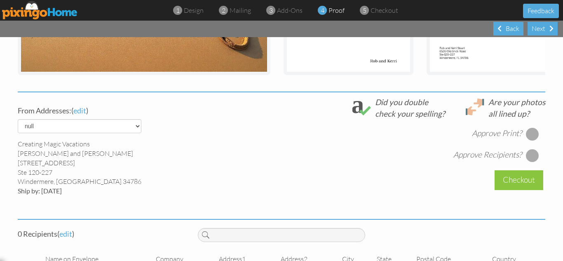
scroll to position [291, 0]
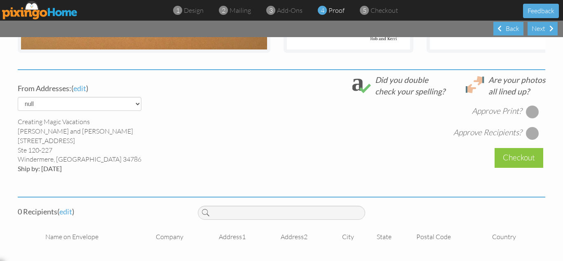
click at [530, 108] on div at bounding box center [532, 111] width 13 height 13
click at [528, 132] on div at bounding box center [532, 133] width 13 height 13
click at [526, 134] on div at bounding box center [532, 133] width 13 height 13
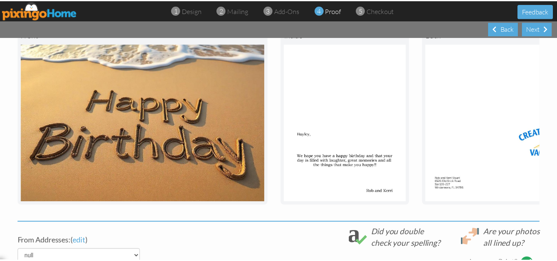
scroll to position [109, 0]
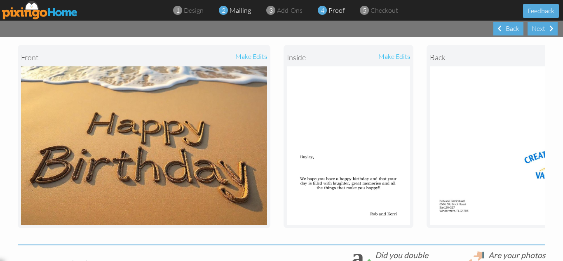
click at [242, 10] on span "mailing" at bounding box center [240, 10] width 21 height 8
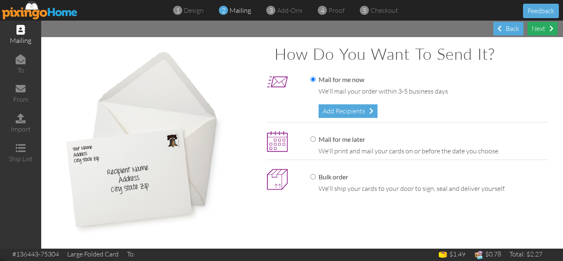
click at [533, 30] on div "Next" at bounding box center [543, 29] width 30 height 14
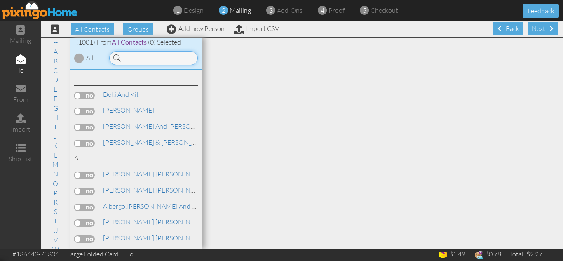
click at [155, 59] on input at bounding box center [153, 58] width 89 height 14
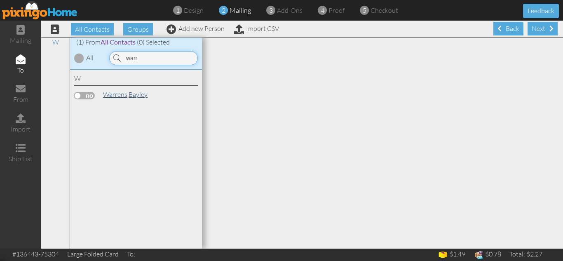
type input "warr"
click at [117, 94] on span "Warrens," at bounding box center [116, 94] width 26 height 8
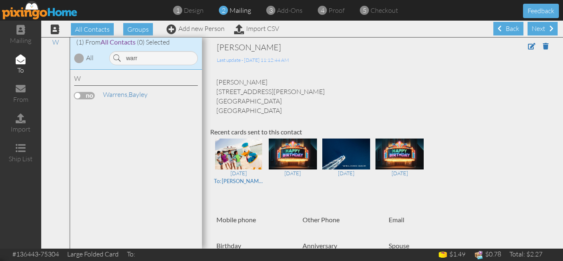
click at [77, 95] on label at bounding box center [84, 95] width 21 height 7
click at [0, 0] on input "checkbox" at bounding box center [0, 0] width 0 height 0
click at [536, 28] on div "Next" at bounding box center [543, 29] width 30 height 14
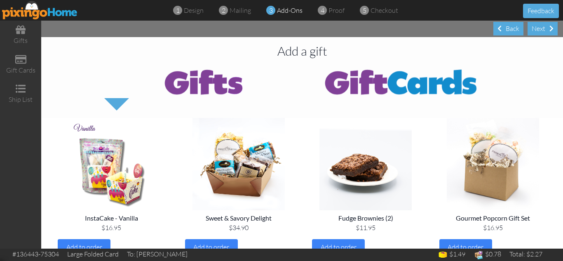
click at [536, 28] on div "Next" at bounding box center [543, 29] width 30 height 14
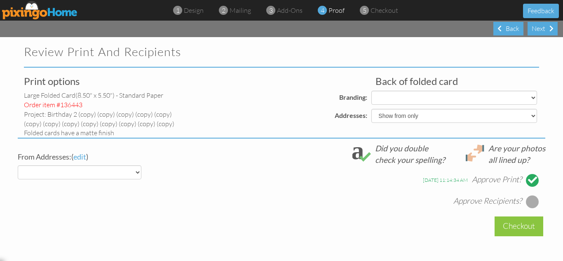
select select "object:8819"
select select "object:8815"
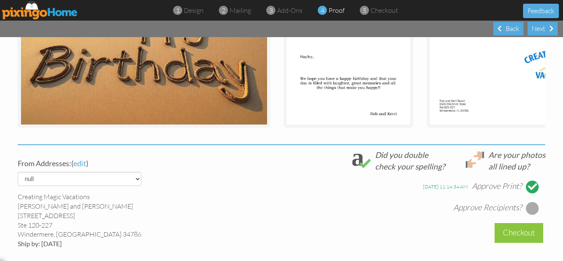
scroll to position [214, 0]
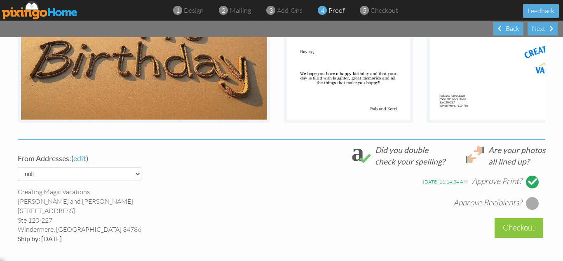
click at [528, 209] on div at bounding box center [532, 203] width 13 height 13
click at [513, 231] on div "Checkout" at bounding box center [519, 227] width 49 height 19
